Goal: Task Accomplishment & Management: Manage account settings

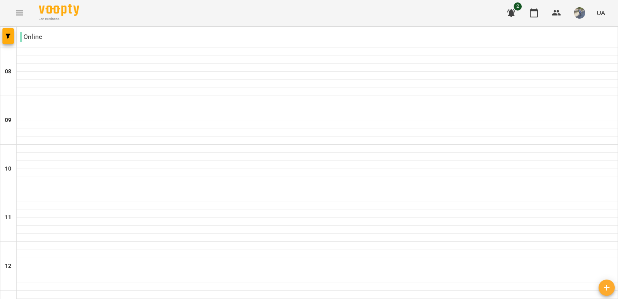
scroll to position [191, 0]
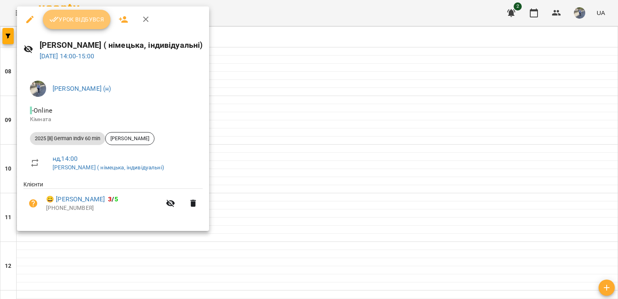
click at [80, 22] on span "Урок відбувся" at bounding box center [76, 20] width 55 height 10
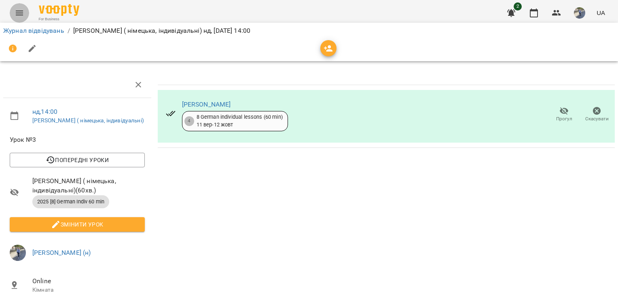
click at [21, 14] on icon "Menu" at bounding box center [20, 13] width 10 height 10
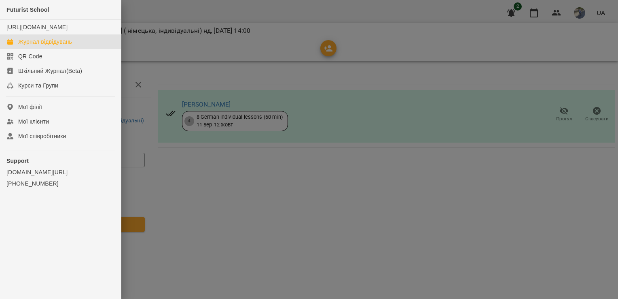
click at [44, 46] on div "Журнал відвідувань" at bounding box center [45, 42] width 54 height 8
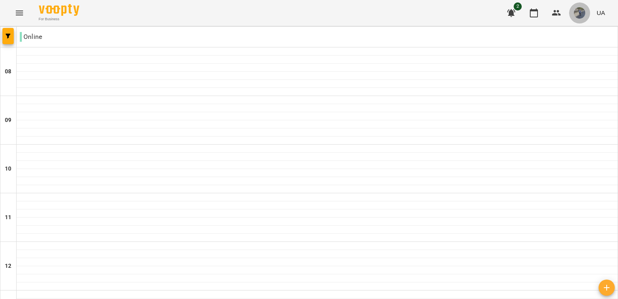
click at [578, 16] on img "button" at bounding box center [579, 12] width 11 height 11
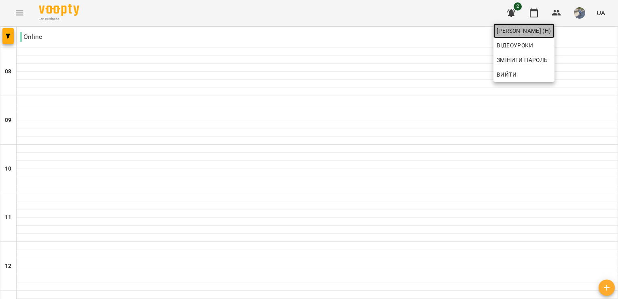
click at [518, 30] on span "[PERSON_NAME] (н)" at bounding box center [524, 31] width 55 height 10
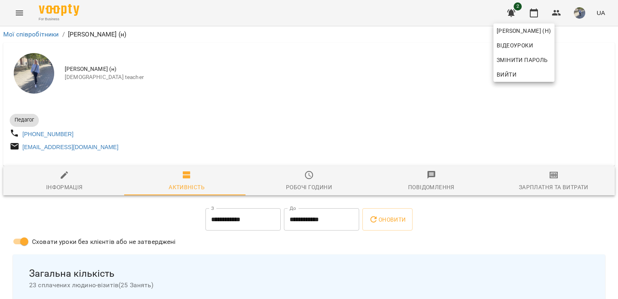
drag, startPoint x: 616, startPoint y: 55, endPoint x: 618, endPoint y: 72, distance: 16.6
click at [618, 72] on div at bounding box center [309, 149] width 618 height 299
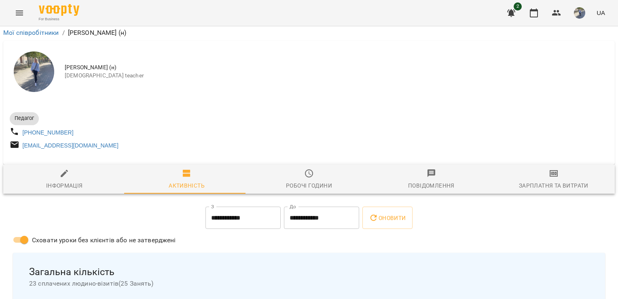
scroll to position [61, 0]
click at [19, 14] on icon "Menu" at bounding box center [20, 13] width 10 height 10
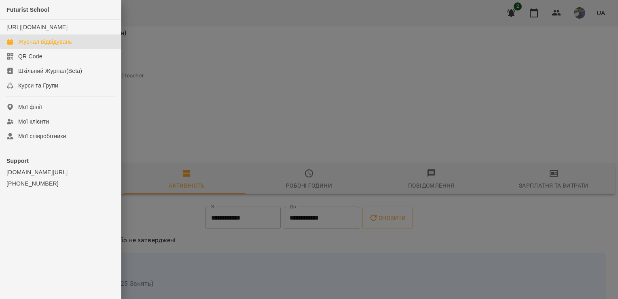
click at [64, 46] on div "Журнал відвідувань" at bounding box center [45, 42] width 54 height 8
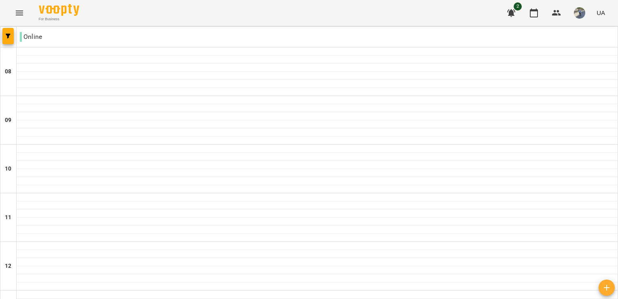
type input "**********"
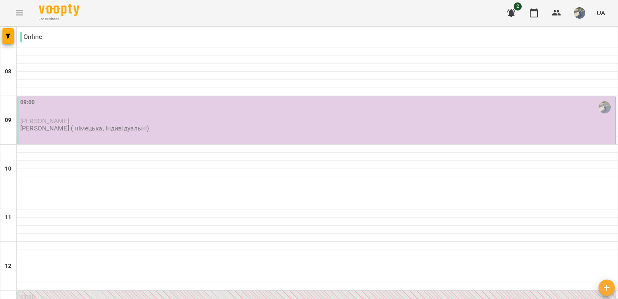
scroll to position [54, 0]
